Goal: Task Accomplishment & Management: Manage account settings

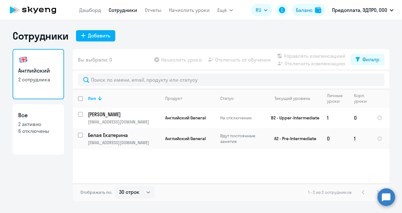
select select "30"
click at [297, 11] on div "Баланс" at bounding box center [304, 10] width 17 height 8
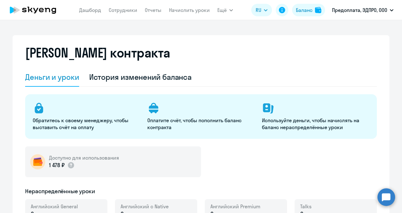
select select "english_adult_not_native_speaker"
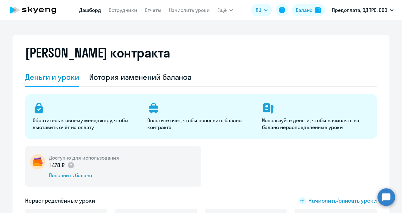
click at [95, 13] on link "Дашборд" at bounding box center [90, 10] width 22 height 6
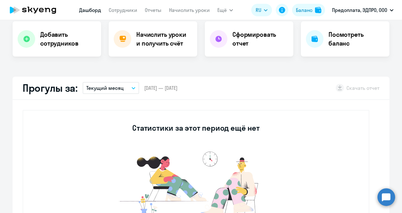
select select "30"
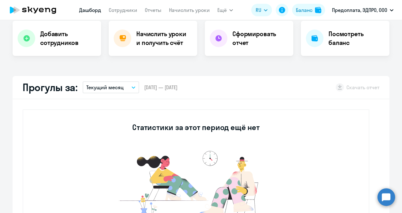
scroll to position [126, 0]
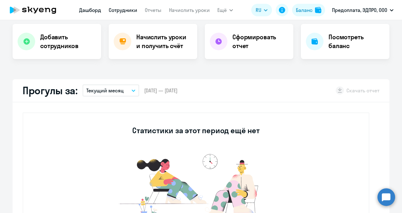
click at [115, 13] on link "Сотрудники" at bounding box center [123, 10] width 29 height 6
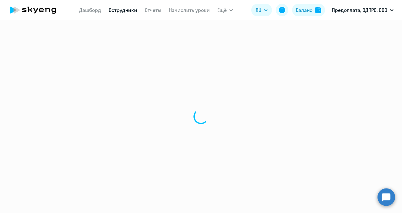
select select "30"
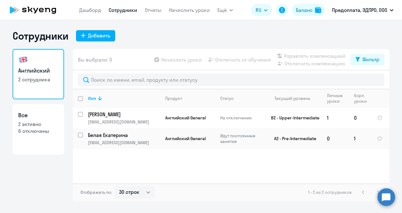
click at [186, 57] on app-table-action-button "Начислить уроки" at bounding box center [177, 60] width 49 height 8
click at [158, 60] on app-table-action-button "Начислить уроки" at bounding box center [177, 60] width 49 height 8
click at [81, 114] on input "select row 17525475" at bounding box center [84, 118] width 13 height 13
checkbox input "true"
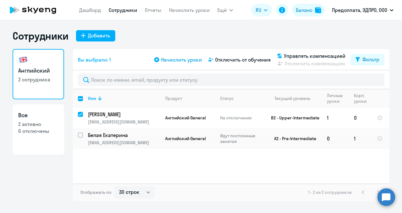
click at [168, 58] on span "Начислить уроки" at bounding box center [181, 60] width 41 height 8
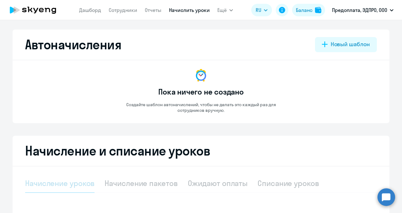
select select "10"
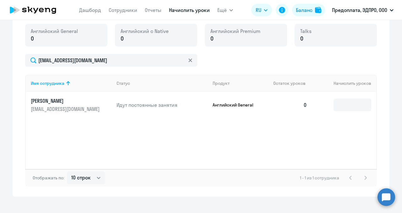
scroll to position [183, 0]
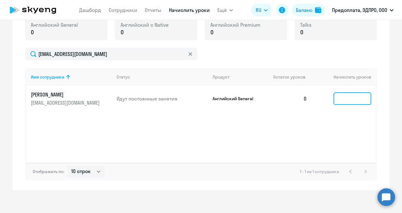
click at [344, 100] on input at bounding box center [352, 98] width 38 height 13
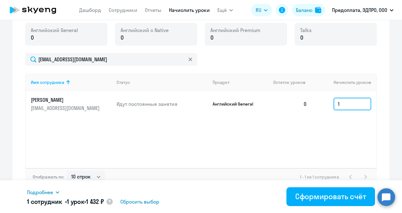
scroll to position [185, 0]
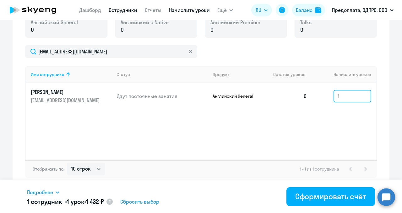
type input "1"
click at [120, 9] on link "Сотрудники" at bounding box center [123, 10] width 29 height 6
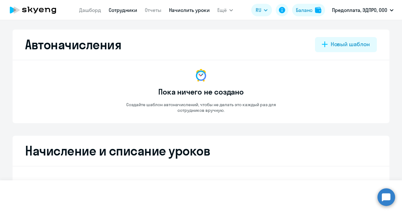
select select "30"
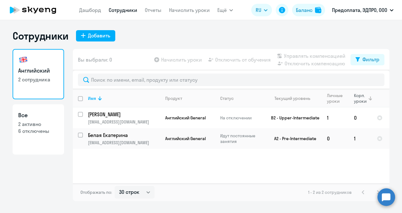
click at [358, 101] on div "Корп. уроки" at bounding box center [361, 98] width 14 height 11
click at [364, 101] on div "Корп. уроки" at bounding box center [361, 98] width 14 height 11
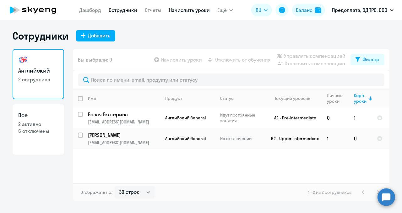
click at [176, 12] on link "Начислить уроки" at bounding box center [189, 10] width 41 height 6
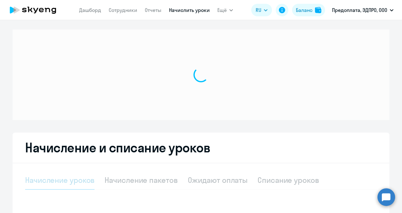
select select "10"
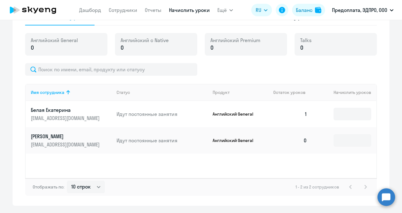
scroll to position [169, 0]
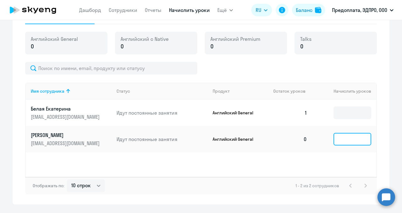
click at [341, 140] on input at bounding box center [352, 139] width 38 height 13
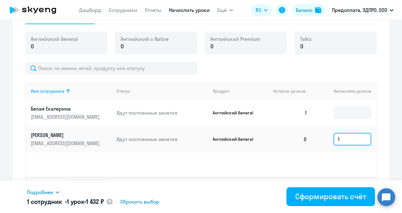
scroll to position [185, 0]
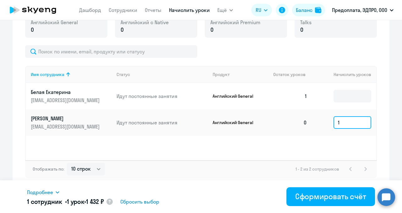
type input "1"
click at [55, 192] on div "Подробнее" at bounding box center [133, 192] width 212 height 8
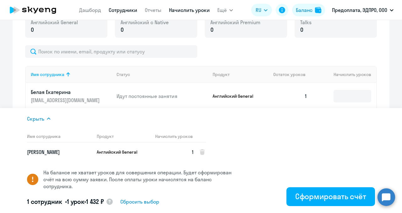
click at [117, 11] on link "Сотрудники" at bounding box center [123, 10] width 29 height 6
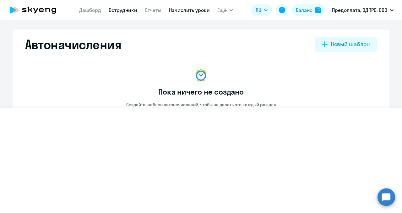
select select "30"
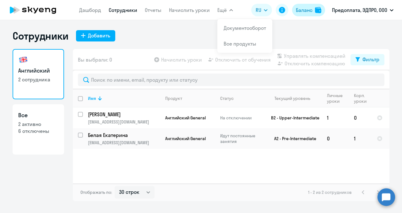
click at [306, 10] on div "Баланс" at bounding box center [304, 10] width 17 height 8
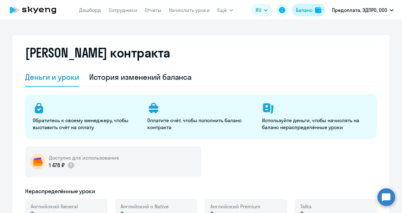
select select "english_adult_not_native_speaker"
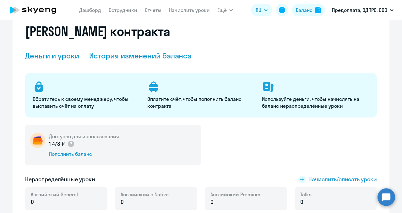
scroll to position [21, 0]
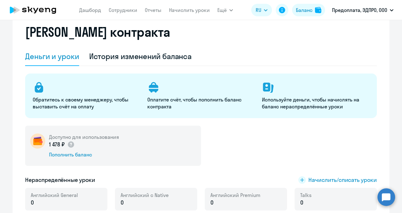
click at [74, 144] on div "1 478 ₽" at bounding box center [84, 144] width 70 height 8
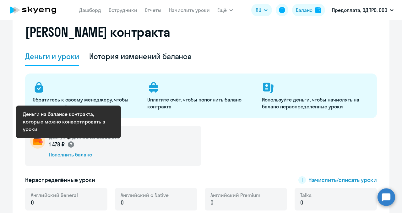
click at [69, 145] on circle at bounding box center [71, 144] width 6 height 6
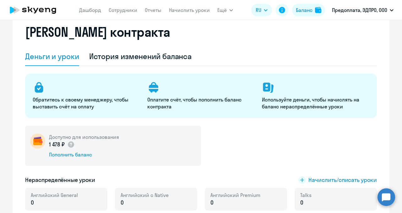
click at [33, 128] on div "Доступно для использования 1 478 ₽ Пополнить баланс" at bounding box center [113, 146] width 176 height 40
click at [88, 11] on link "Дашборд" at bounding box center [90, 10] width 22 height 6
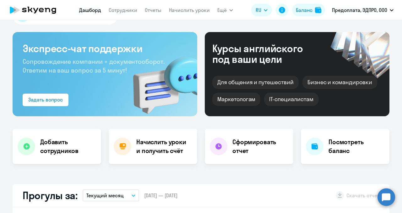
select select "30"
click at [138, 146] on h4 "Начислить уроки и получить счёт" at bounding box center [163, 147] width 55 height 18
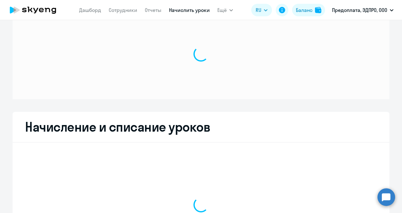
select select "10"
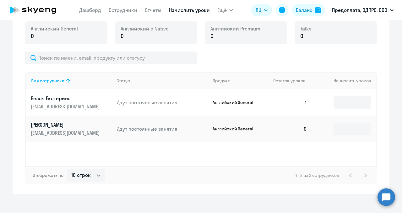
scroll to position [185, 0]
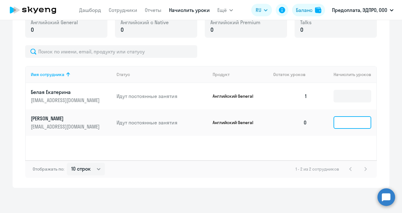
click at [348, 126] on input at bounding box center [352, 122] width 38 height 13
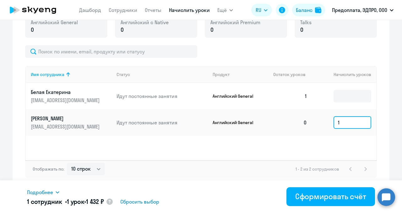
type input "1"
click at [58, 194] on icon at bounding box center [57, 192] width 5 height 5
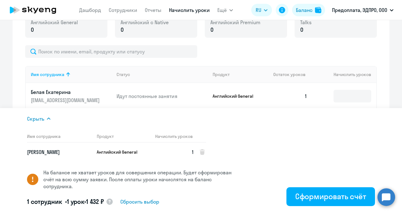
click at [113, 202] on circle at bounding box center [109, 201] width 6 height 6
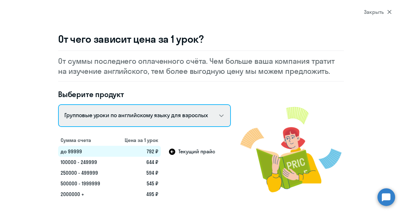
click at [220, 116] on select "Talks 15 минутные разговоры на английском Английский General с русскоговорящим …" at bounding box center [144, 115] width 173 height 23
select select "english_adult_not_native_speaker"
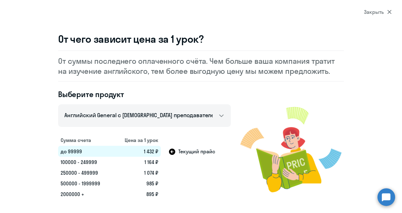
click at [378, 12] on div "Закрыть" at bounding box center [378, 12] width 28 height 8
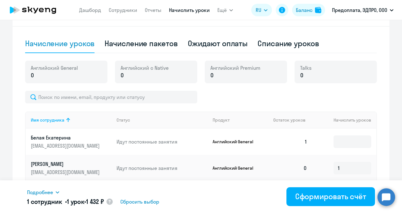
scroll to position [139, 0]
click at [36, 80] on div "Английский General 0" at bounding box center [66, 72] width 82 height 23
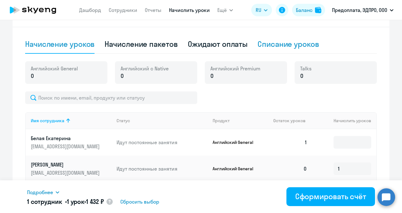
click at [266, 47] on div "Списание уроков" at bounding box center [288, 44] width 62 height 10
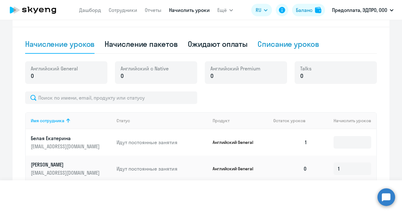
select select "10"
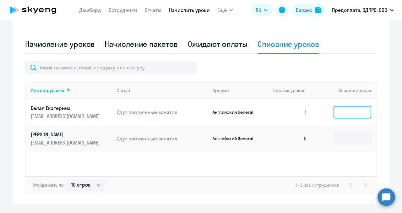
click at [346, 113] on input at bounding box center [352, 112] width 38 height 13
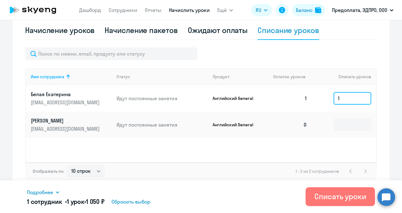
scroll to position [155, 0]
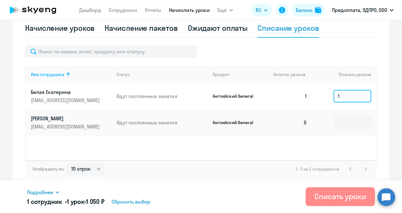
type input "1"
click at [327, 199] on div "Списать уроки" at bounding box center [340, 196] width 52 height 10
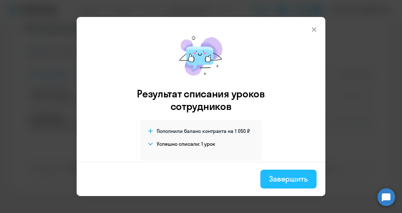
click at [285, 178] on div "Завершить" at bounding box center [288, 179] width 39 height 10
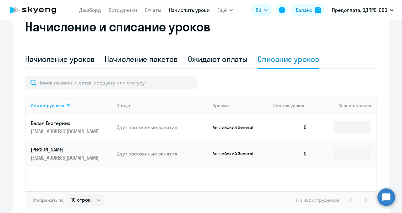
scroll to position [124, 0]
click at [80, 64] on div "Начисление уроков" at bounding box center [59, 59] width 69 height 10
select select "10"
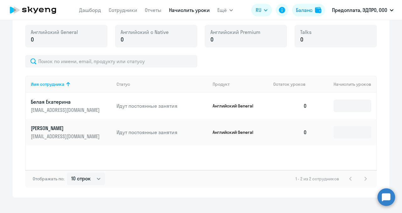
scroll to position [183, 0]
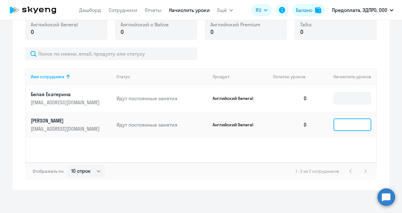
click at [339, 125] on input at bounding box center [352, 124] width 38 height 13
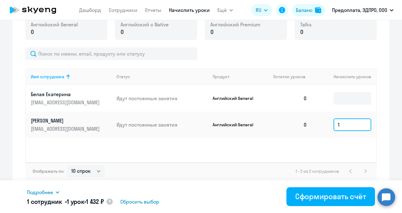
type input "1"
click at [59, 192] on icon at bounding box center [57, 192] width 3 height 2
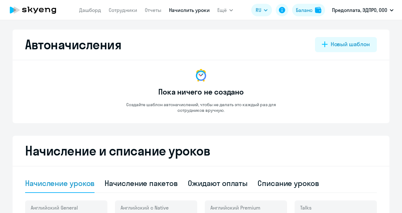
select select "10"
click at [301, 14] on div "Баланс" at bounding box center [304, 10] width 17 height 8
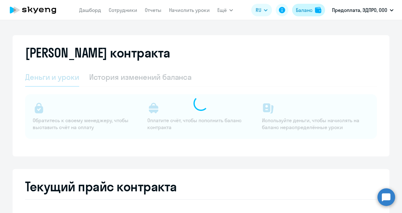
select select "english_adult_not_native_speaker"
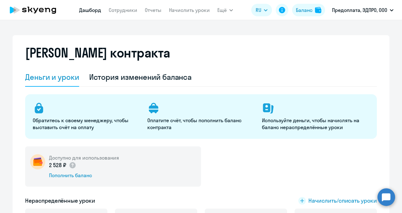
click at [95, 11] on link "Дашборд" at bounding box center [90, 10] width 22 height 6
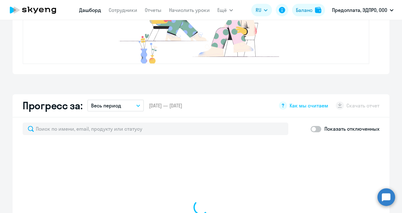
select select "30"
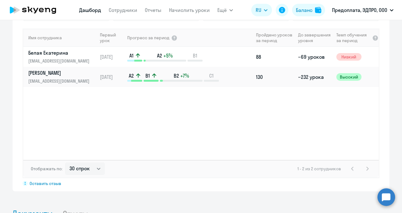
scroll to position [446, 0]
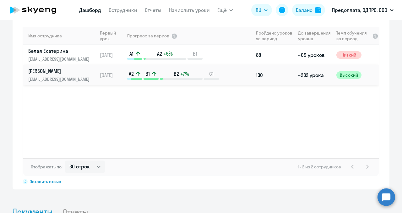
click at [51, 70] on p "[PERSON_NAME]" at bounding box center [60, 71] width 65 height 7
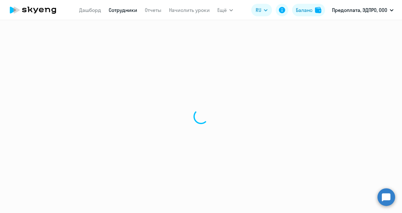
select select "english"
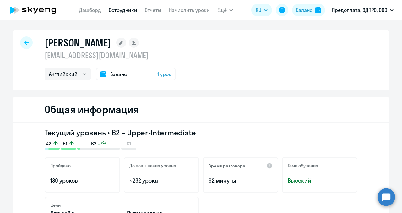
click at [161, 75] on span "1 урок" at bounding box center [164, 74] width 14 height 8
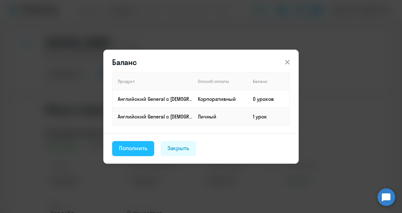
click at [138, 148] on div "Пополнить" at bounding box center [133, 148] width 28 height 8
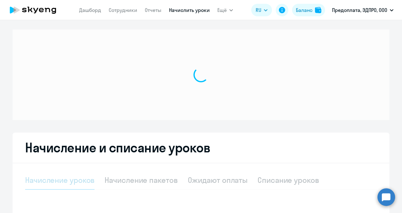
select select "10"
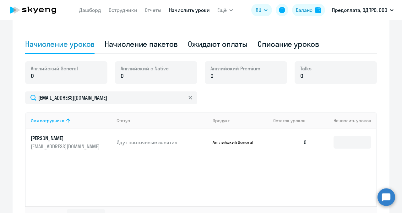
scroll to position [185, 0]
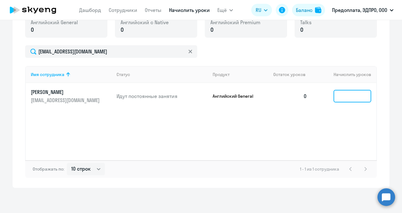
click at [340, 97] on input at bounding box center [352, 96] width 38 height 13
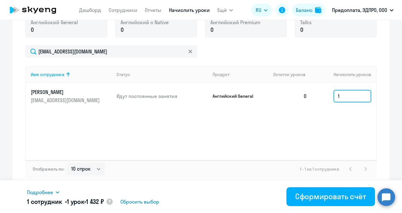
type input "1"
click at [58, 192] on icon at bounding box center [57, 192] width 5 height 5
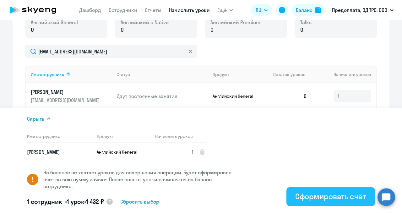
click at [300, 196] on div "Сформировать счёт" at bounding box center [330, 196] width 71 height 10
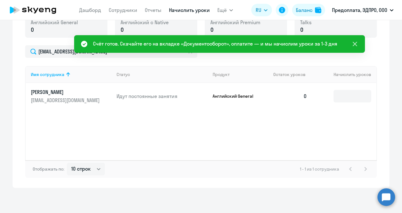
click at [356, 42] on icon at bounding box center [355, 44] width 4 height 4
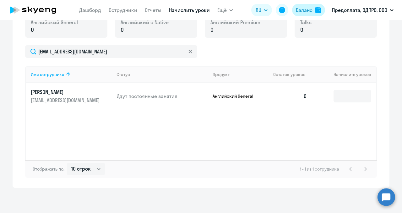
click at [298, 12] on div "Баланс" at bounding box center [304, 10] width 17 height 8
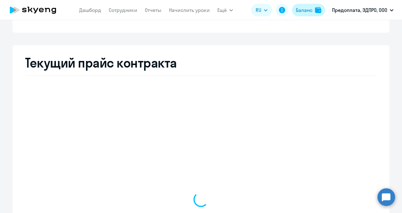
scroll to position [216, 0]
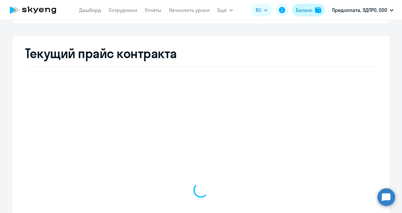
select select "english_adult_not_native_speaker"
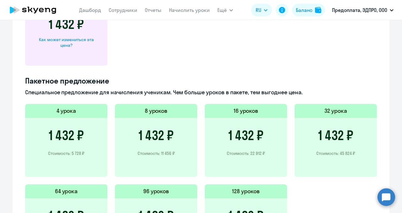
scroll to position [401, 0]
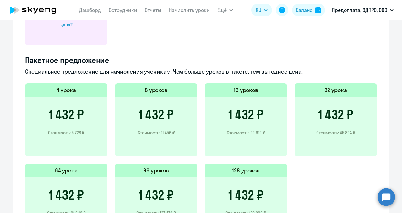
click at [57, 118] on h3 "1 432 ₽" at bounding box center [66, 114] width 35 height 15
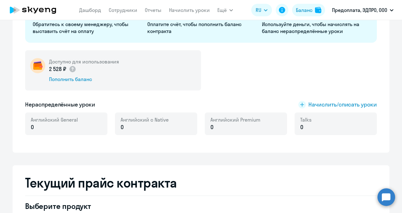
scroll to position [95, 0]
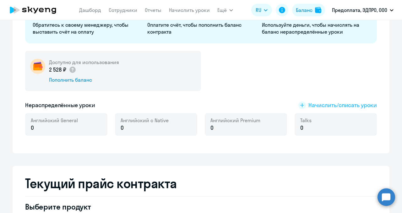
click at [308, 105] on span "Начислить/списать уроки" at bounding box center [342, 105] width 68 height 8
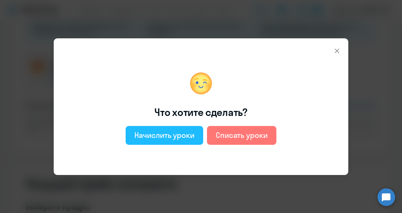
click at [177, 136] on div "Начислить уроки" at bounding box center [164, 135] width 60 height 10
select select "english_adult_not_native_speaker"
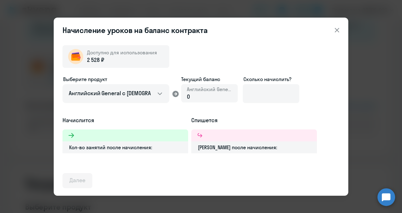
click at [200, 95] on div "0" at bounding box center [209, 97] width 45 height 8
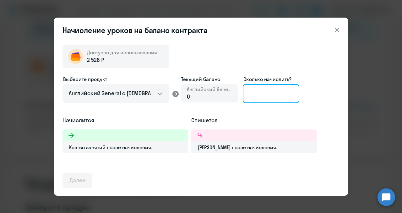
click at [259, 94] on input at bounding box center [271, 93] width 57 height 19
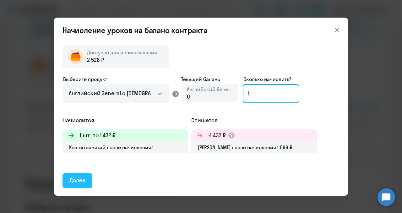
type input "1"
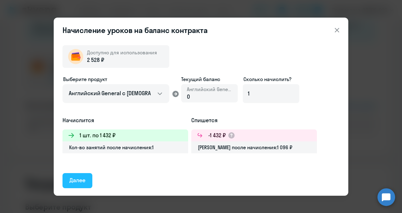
click at [75, 179] on div "Далее" at bounding box center [77, 180] width 16 height 8
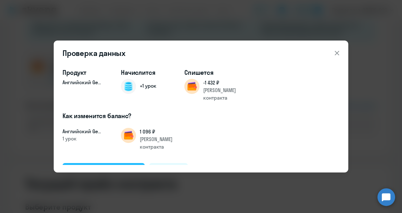
click at [111, 166] on div "Подтвердить и начислить" at bounding box center [103, 170] width 68 height 8
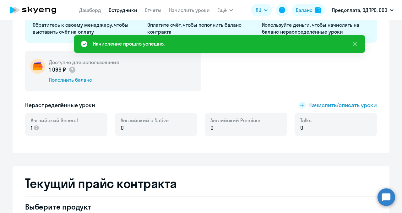
click at [126, 9] on link "Сотрудники" at bounding box center [123, 10] width 29 height 6
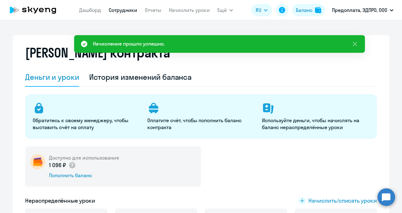
select select "30"
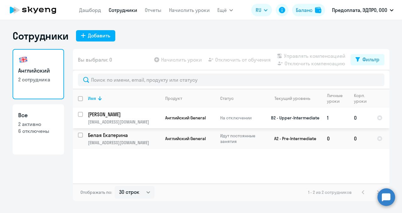
click at [82, 112] on input "select row 17525475" at bounding box center [84, 118] width 13 height 13
checkbox input "true"
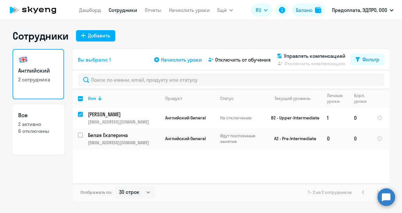
click at [182, 59] on span "Начислить уроки" at bounding box center [181, 60] width 41 height 8
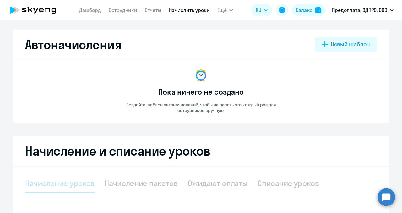
select select "10"
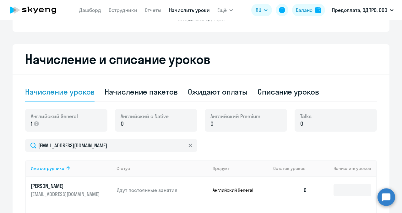
scroll to position [97, 0]
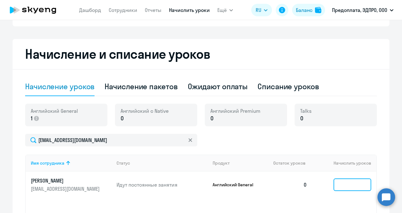
click at [338, 185] on input at bounding box center [352, 184] width 38 height 13
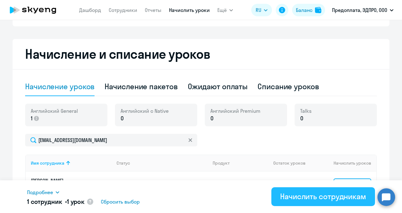
type input "1"
click at [318, 199] on div "Начислить сотрудникам" at bounding box center [323, 196] width 86 height 10
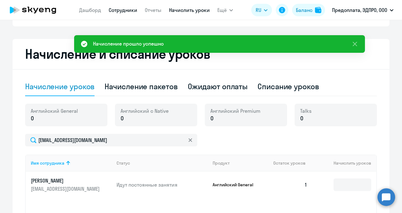
click at [120, 12] on link "Сотрудники" at bounding box center [123, 10] width 29 height 6
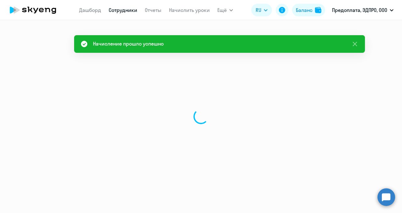
select select "30"
